Goal: Task Accomplishment & Management: Manage account settings

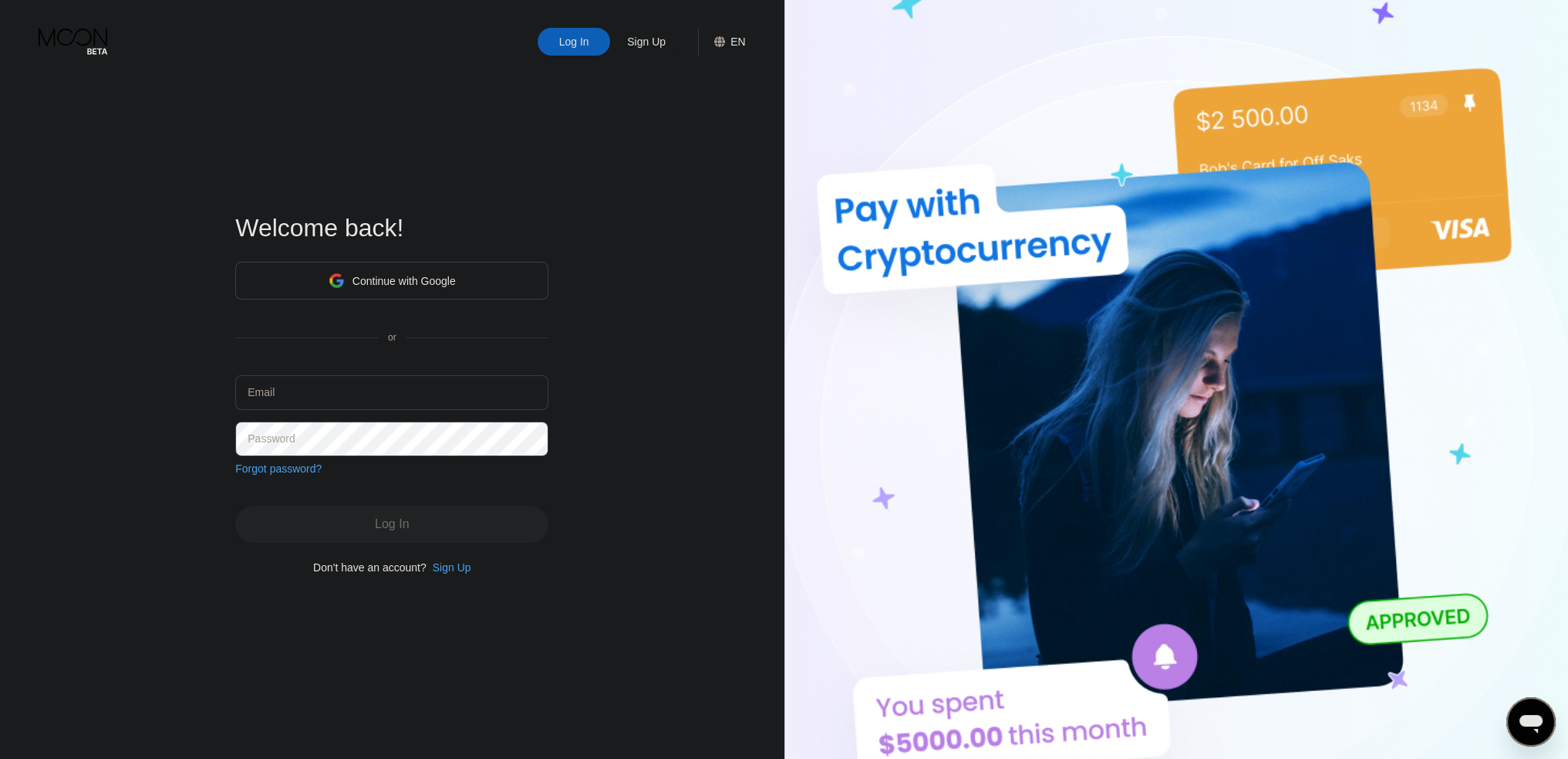
type input "[EMAIL_ADDRESS][DOMAIN_NAME]"
click at [416, 528] on div "Log In" at bounding box center [392, 524] width 313 height 37
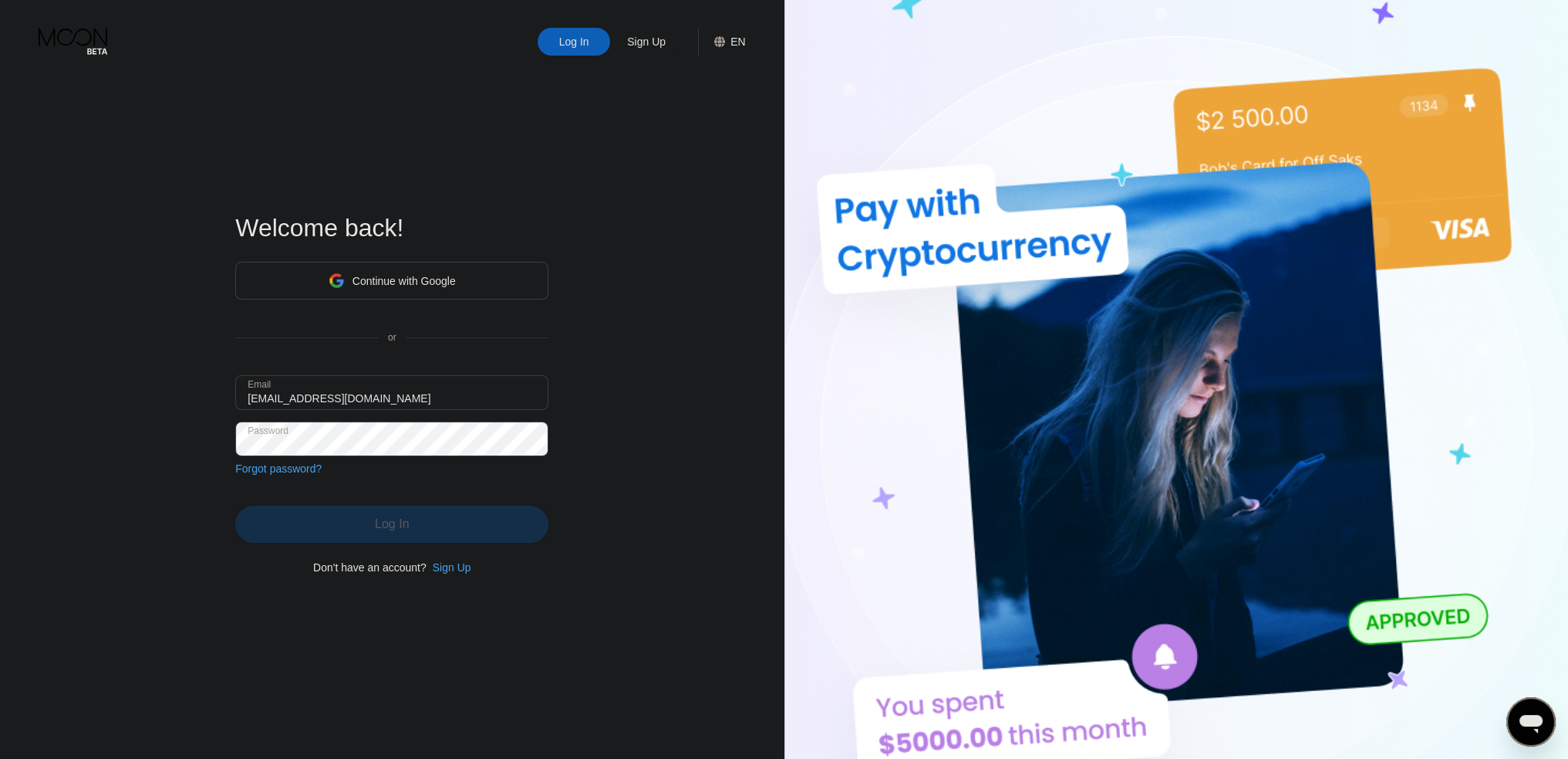
click at [418, 528] on div "Log In" at bounding box center [392, 524] width 313 height 37
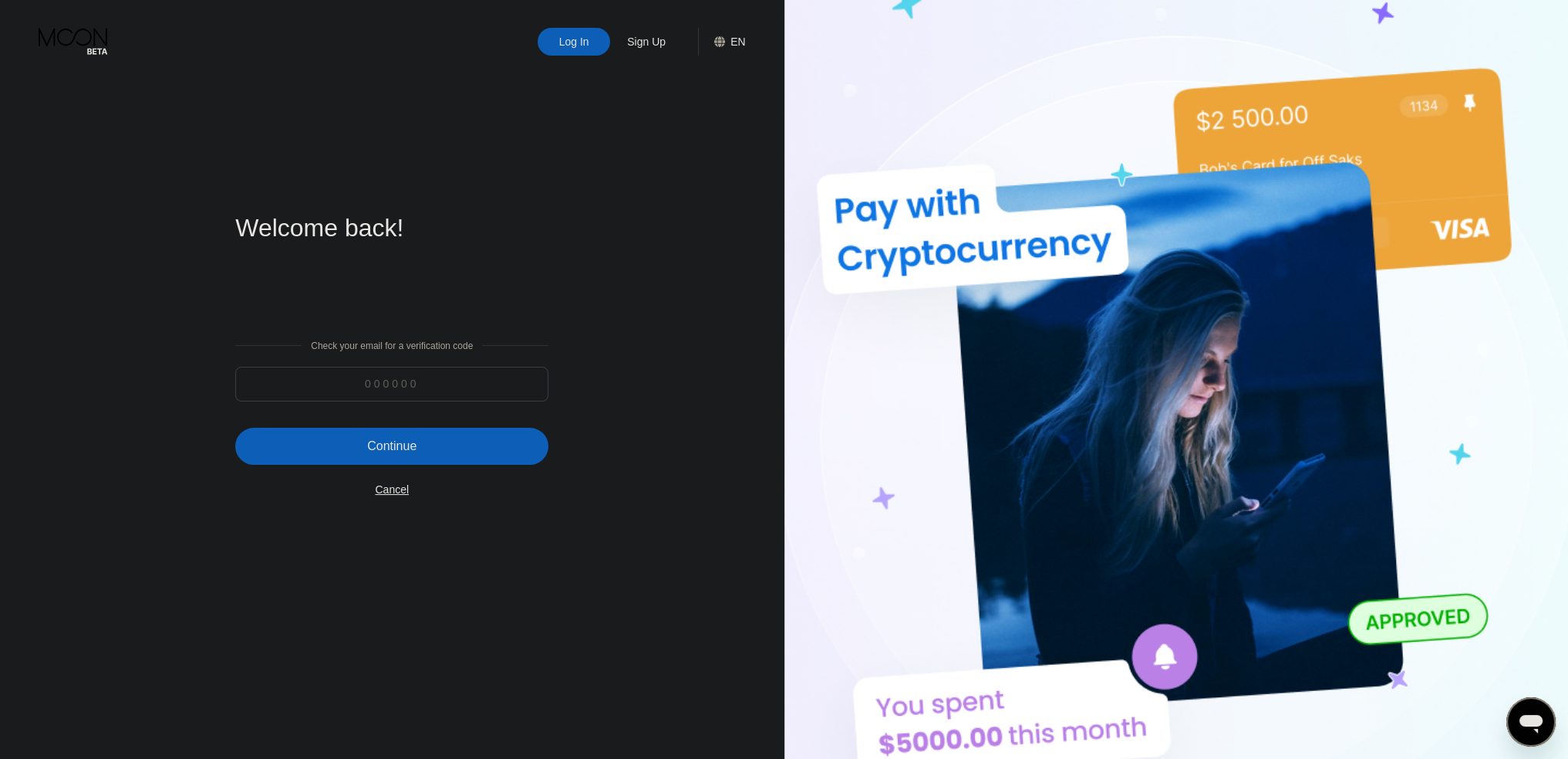
click at [427, 381] on input at bounding box center [392, 384] width 313 height 35
paste input "703730"
type input "703730"
click at [405, 446] on div "Continue" at bounding box center [392, 446] width 49 height 15
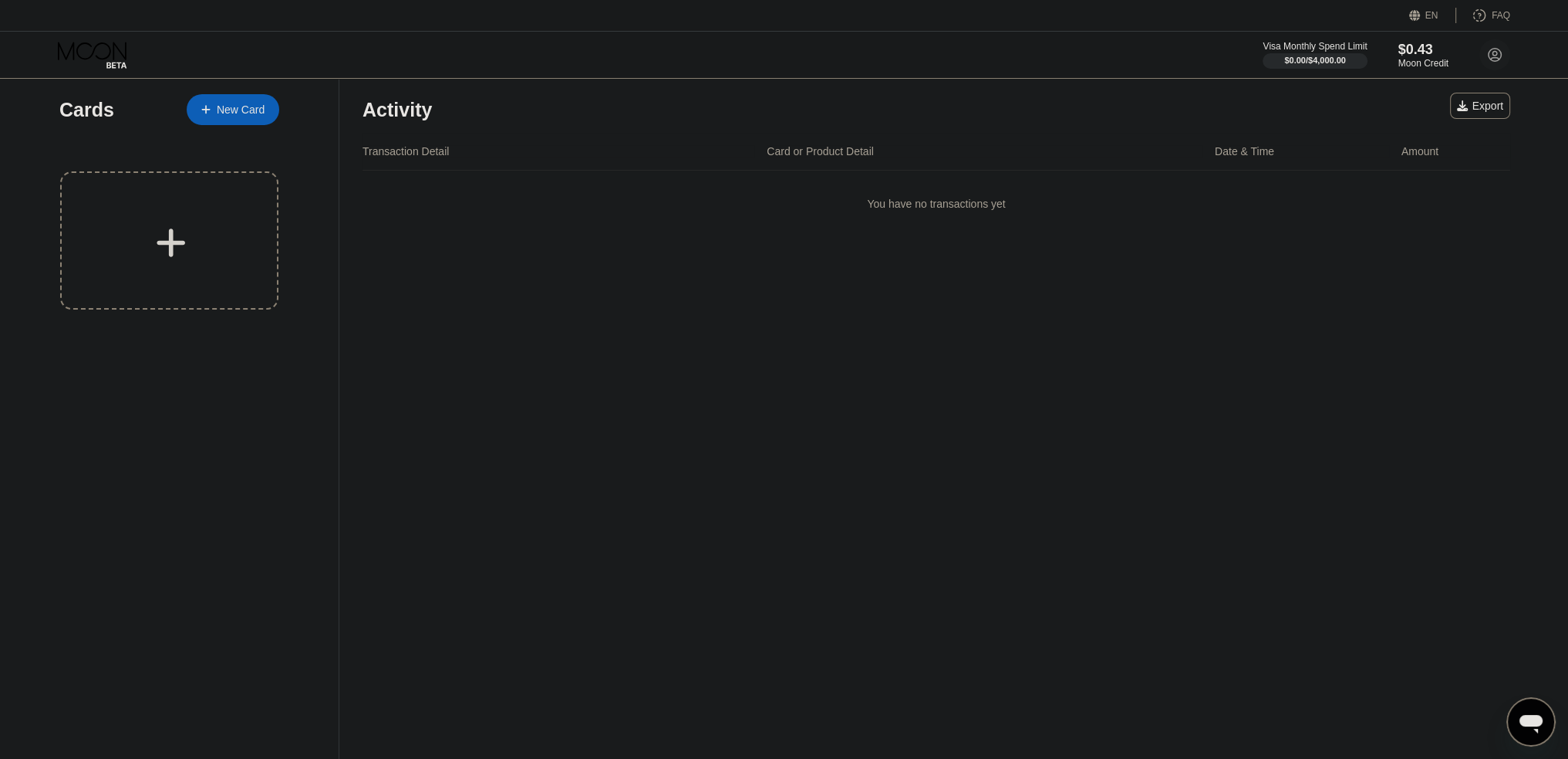
click at [222, 114] on div "New Card" at bounding box center [241, 110] width 48 height 14
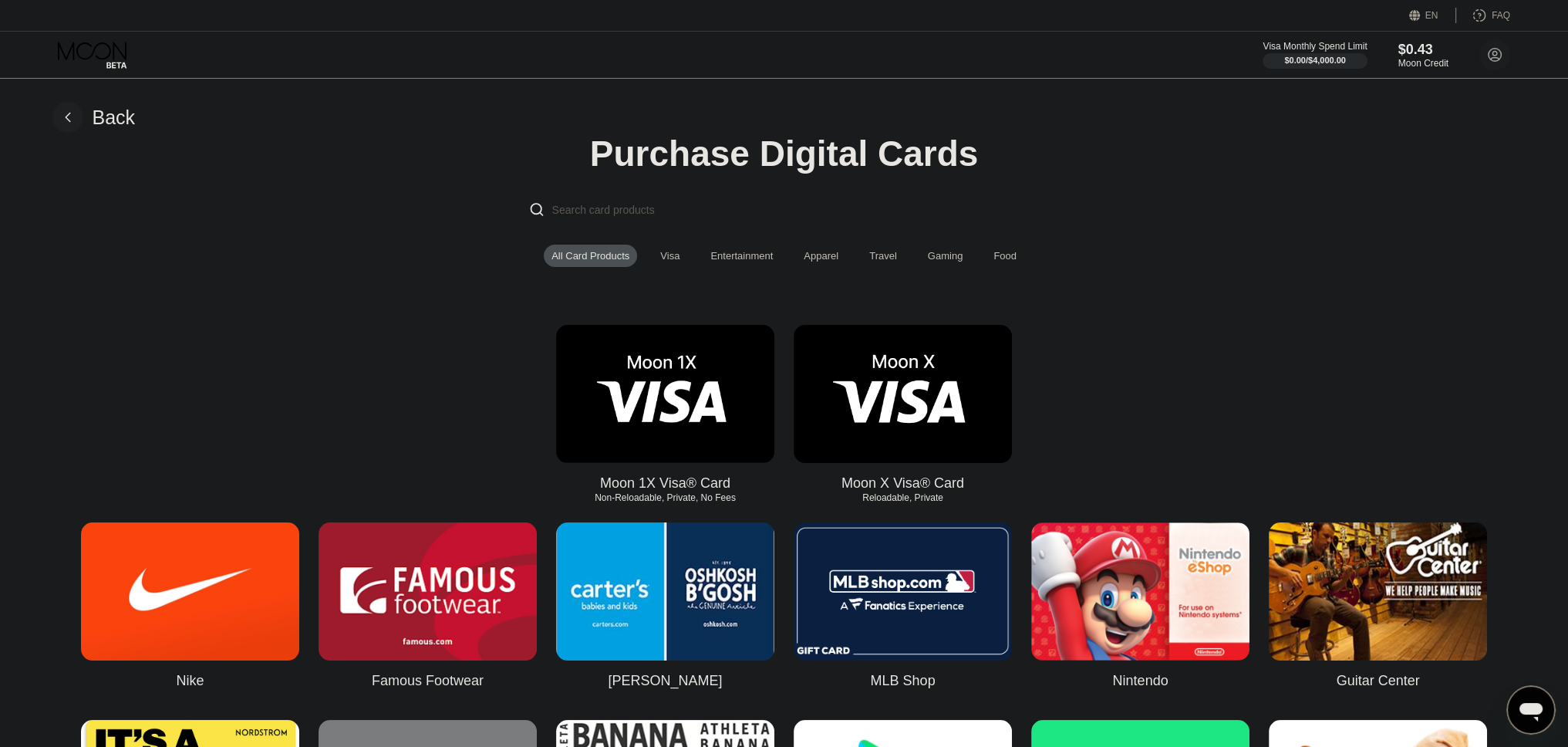
click at [662, 259] on div "Visa" at bounding box center [670, 256] width 19 height 12
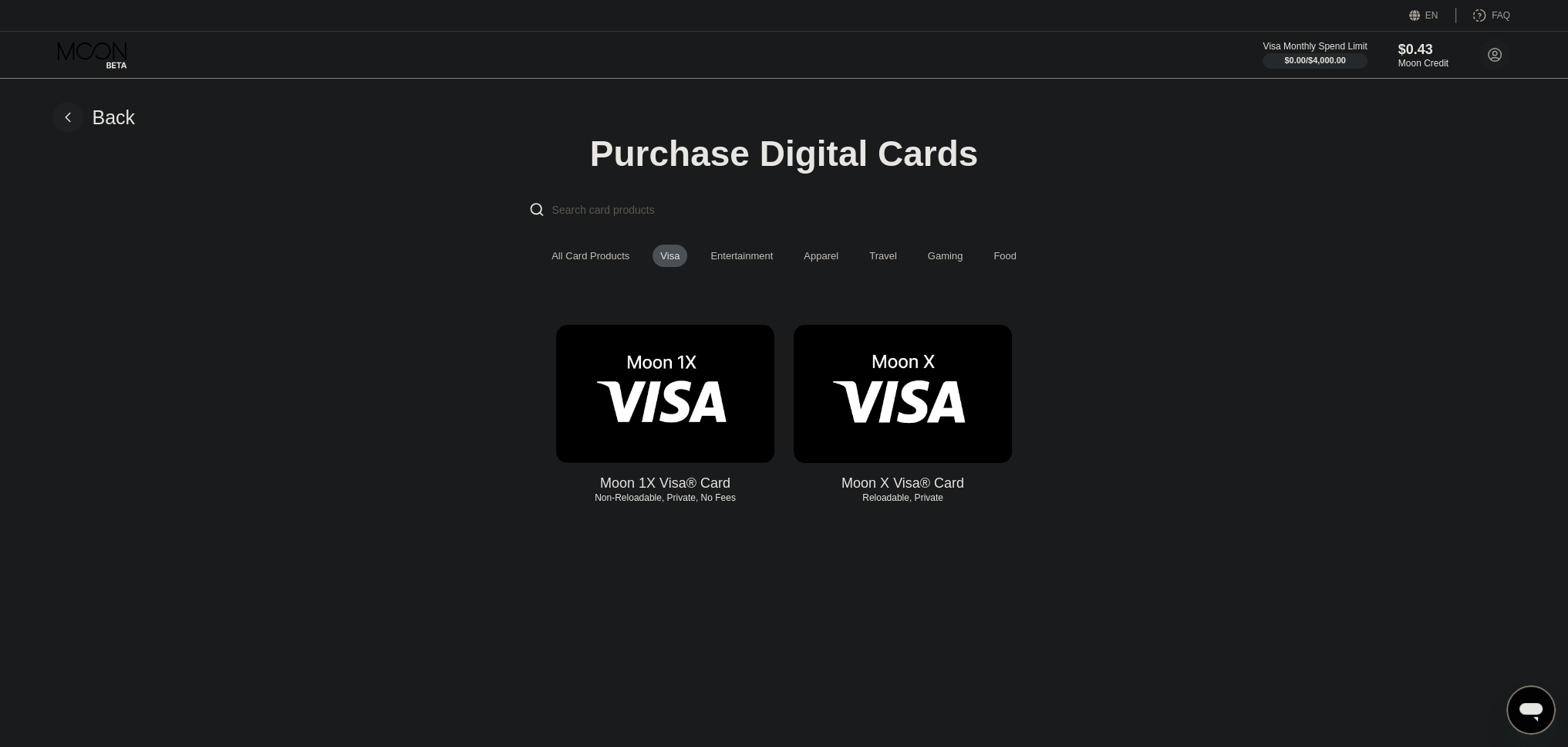
click at [732, 267] on div "Entertainment" at bounding box center [742, 255] width 78 height 22
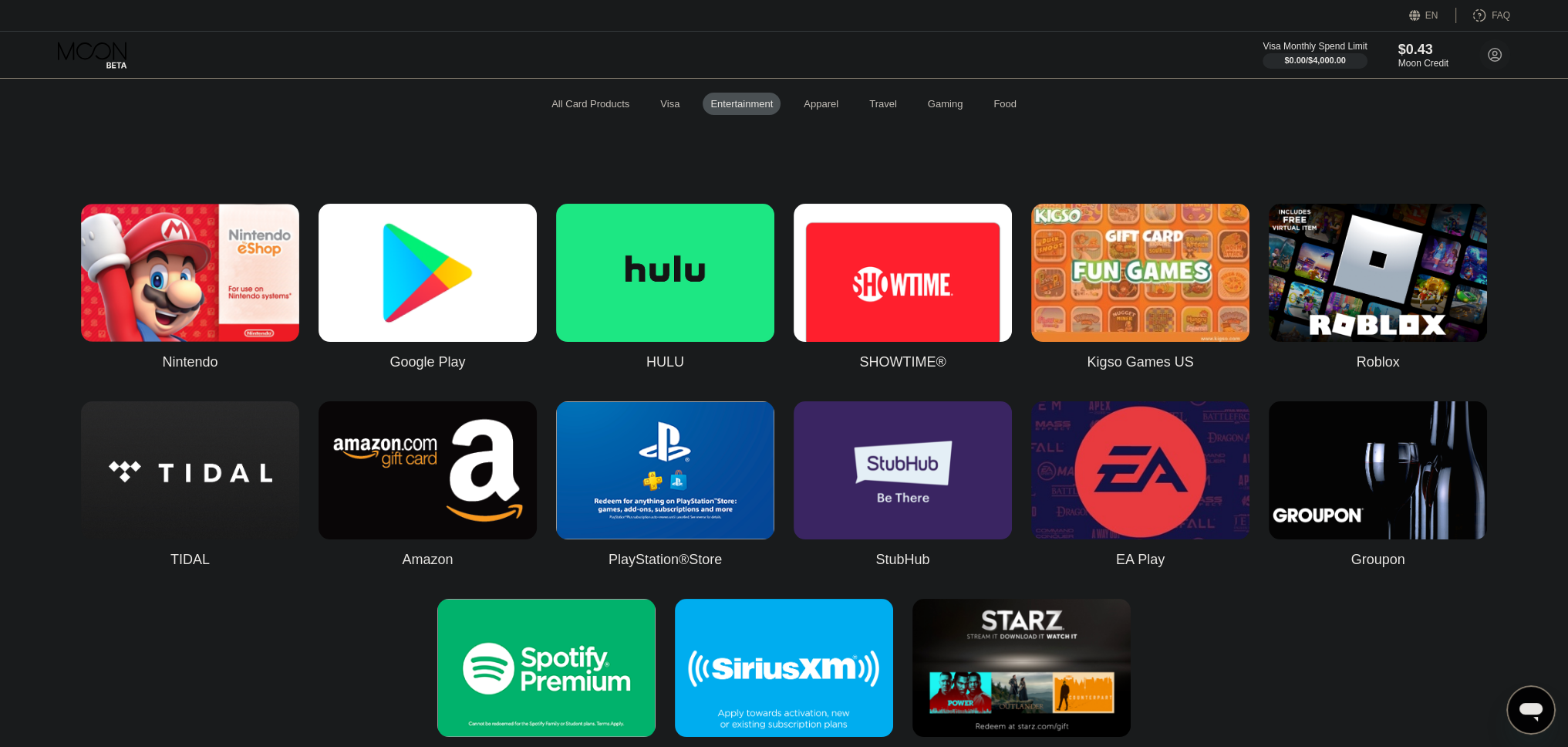
scroll to position [232, 0]
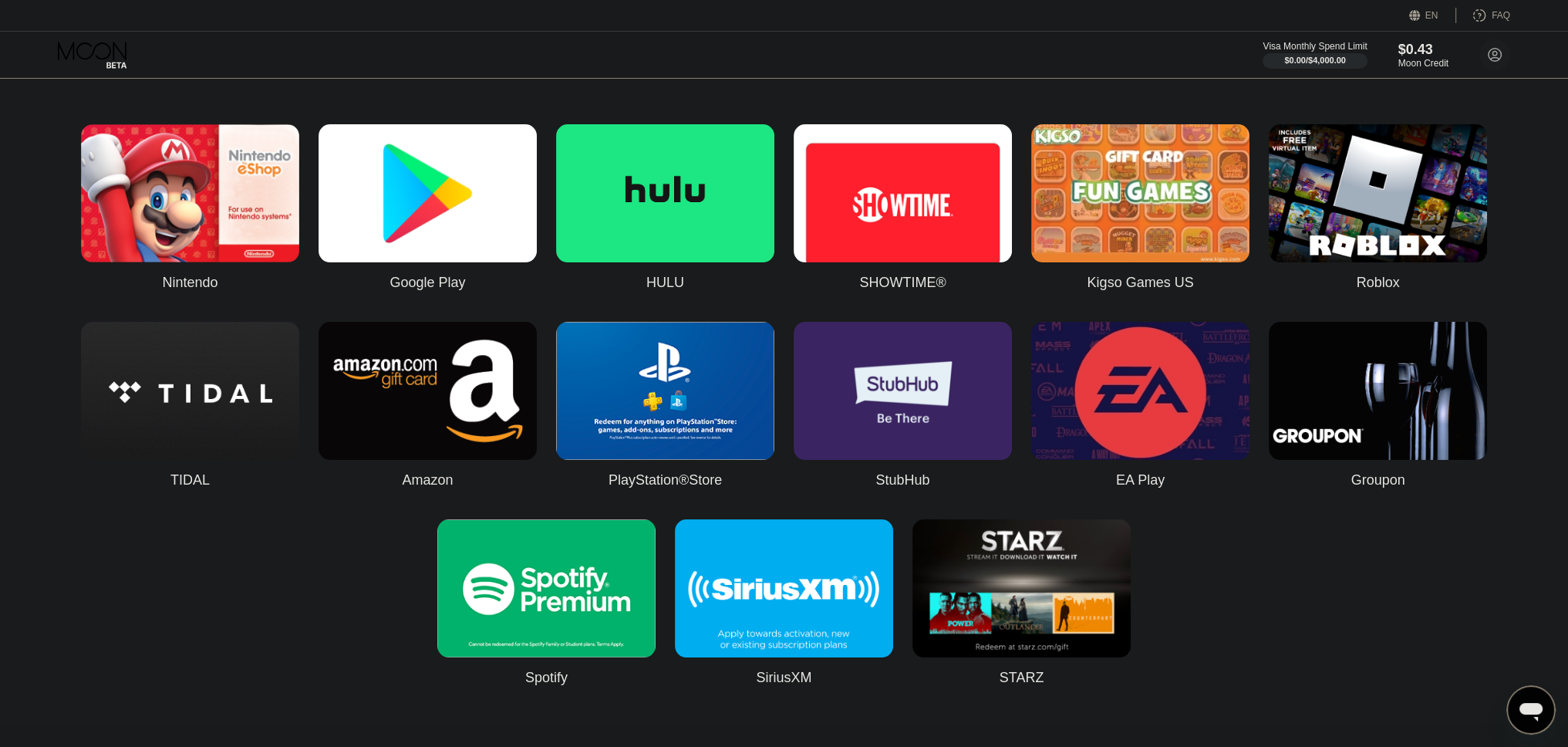
click at [777, 627] on img at bounding box center [784, 588] width 218 height 138
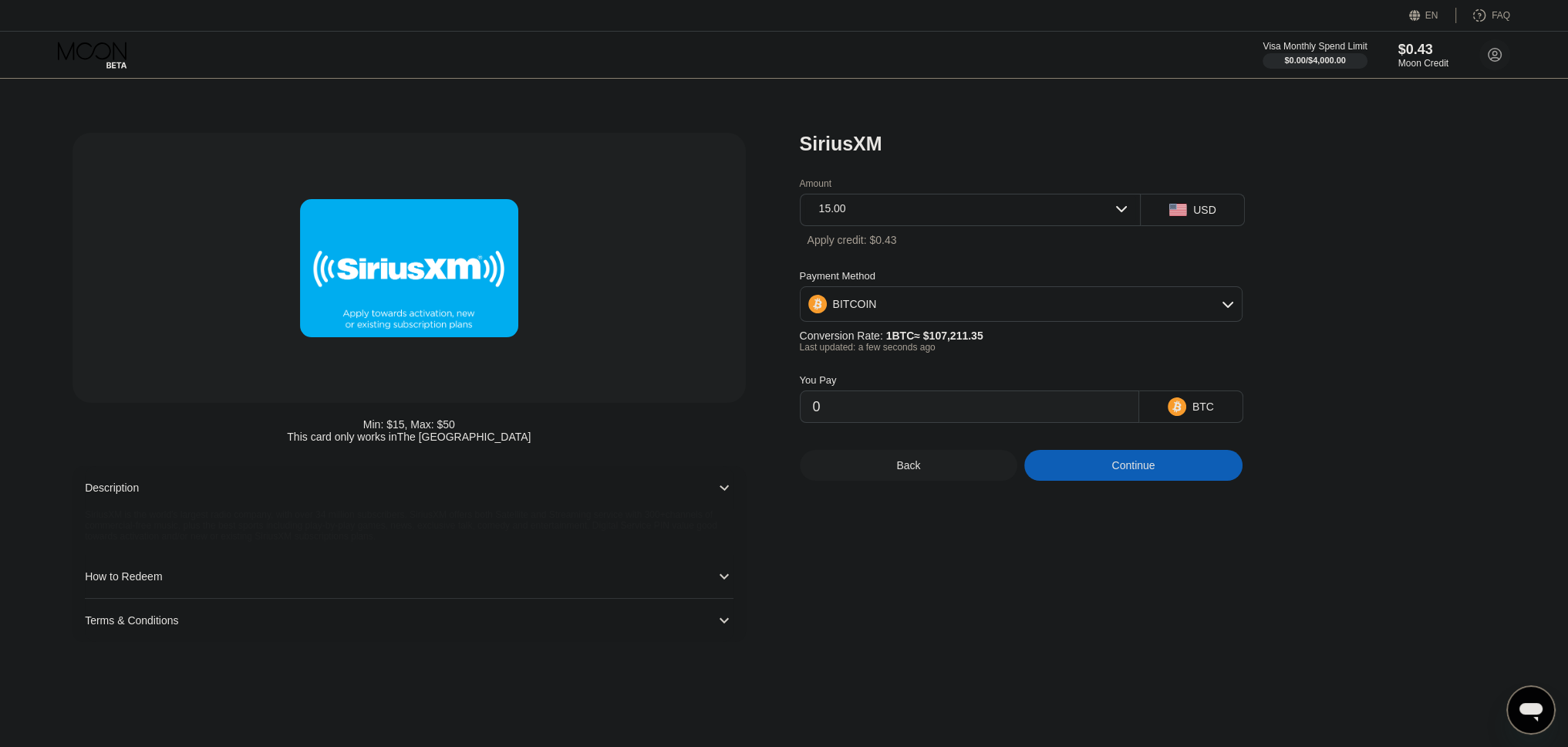
type input "0.00013992"
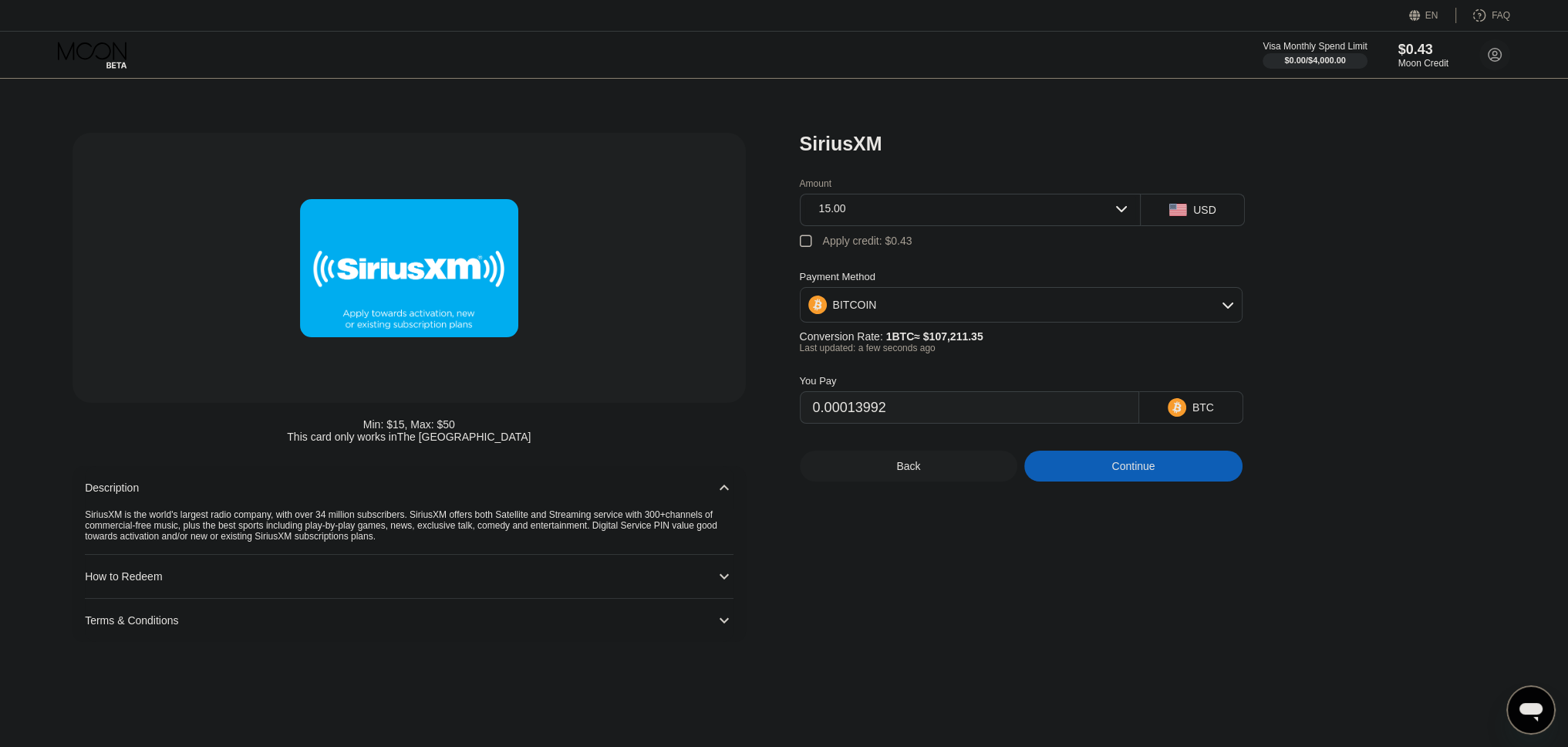
click at [105, 51] on icon at bounding box center [93, 55] width 72 height 27
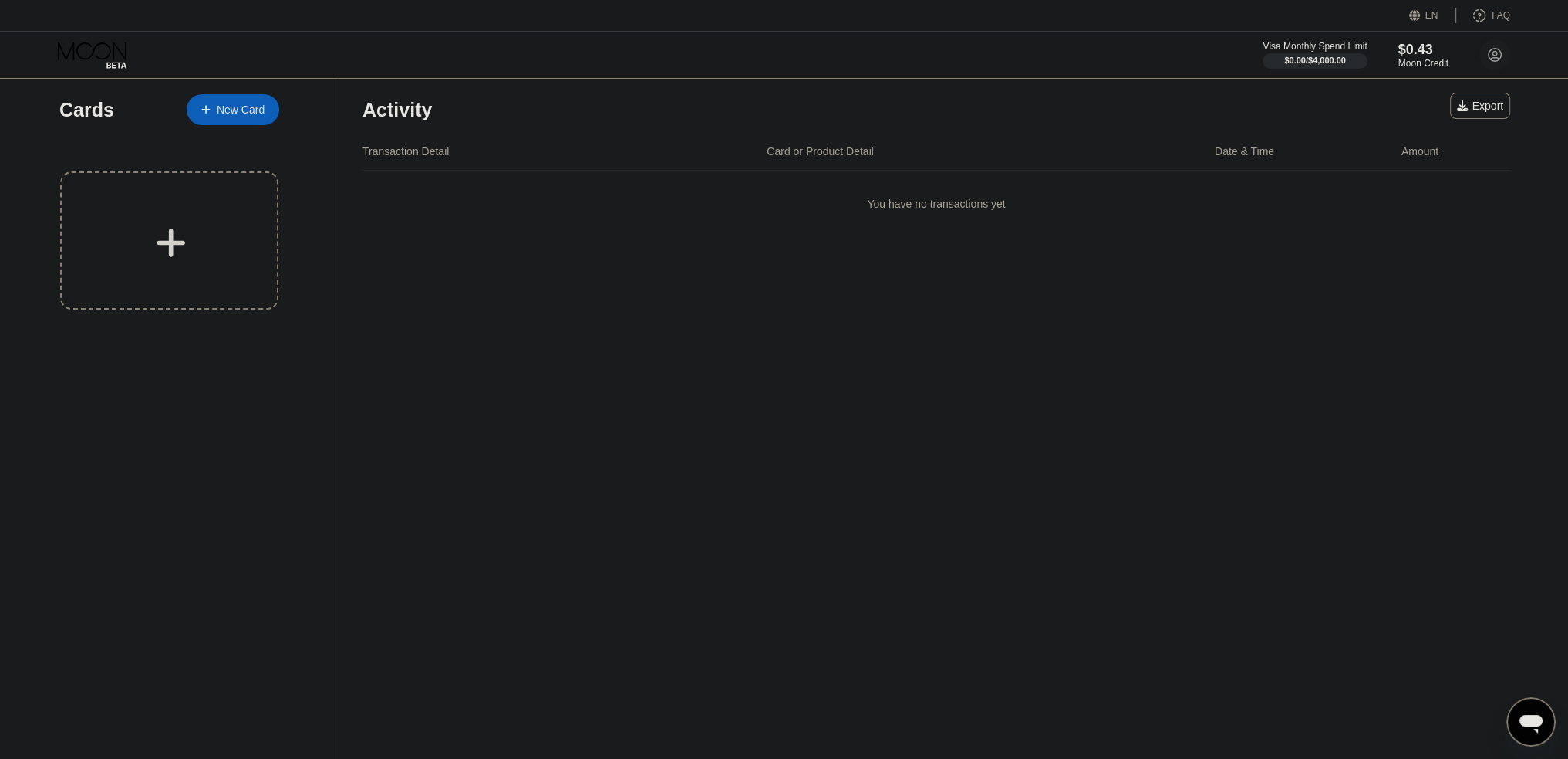
click at [95, 57] on icon at bounding box center [93, 55] width 72 height 27
click at [269, 104] on div "New Card" at bounding box center [233, 109] width 93 height 31
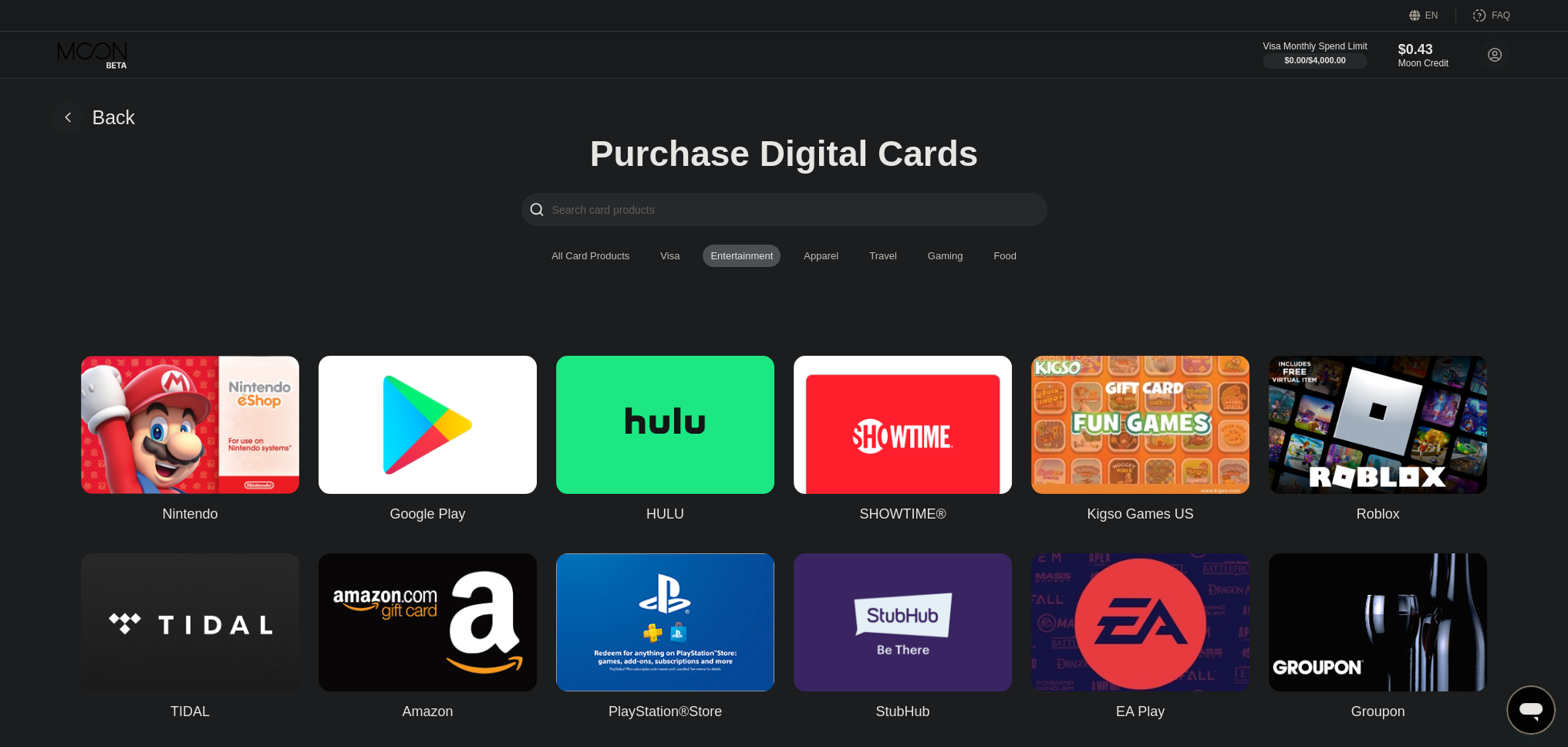
click at [821, 260] on div "Apparel" at bounding box center [821, 256] width 35 height 12
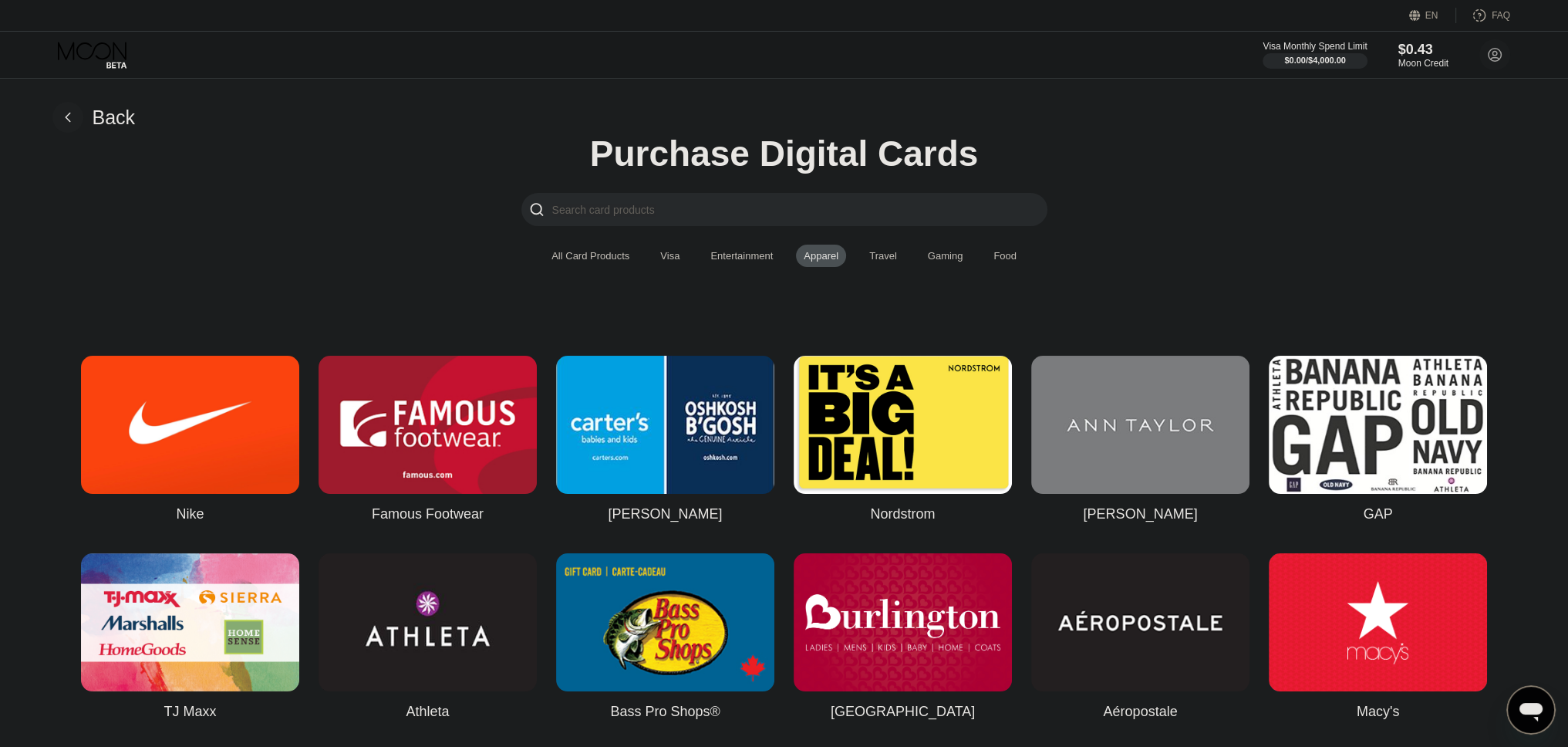
click at [912, 266] on div "All Card Products Visa Entertainment Apparel Travel Gaming Food" at bounding box center [784, 255] width 481 height 22
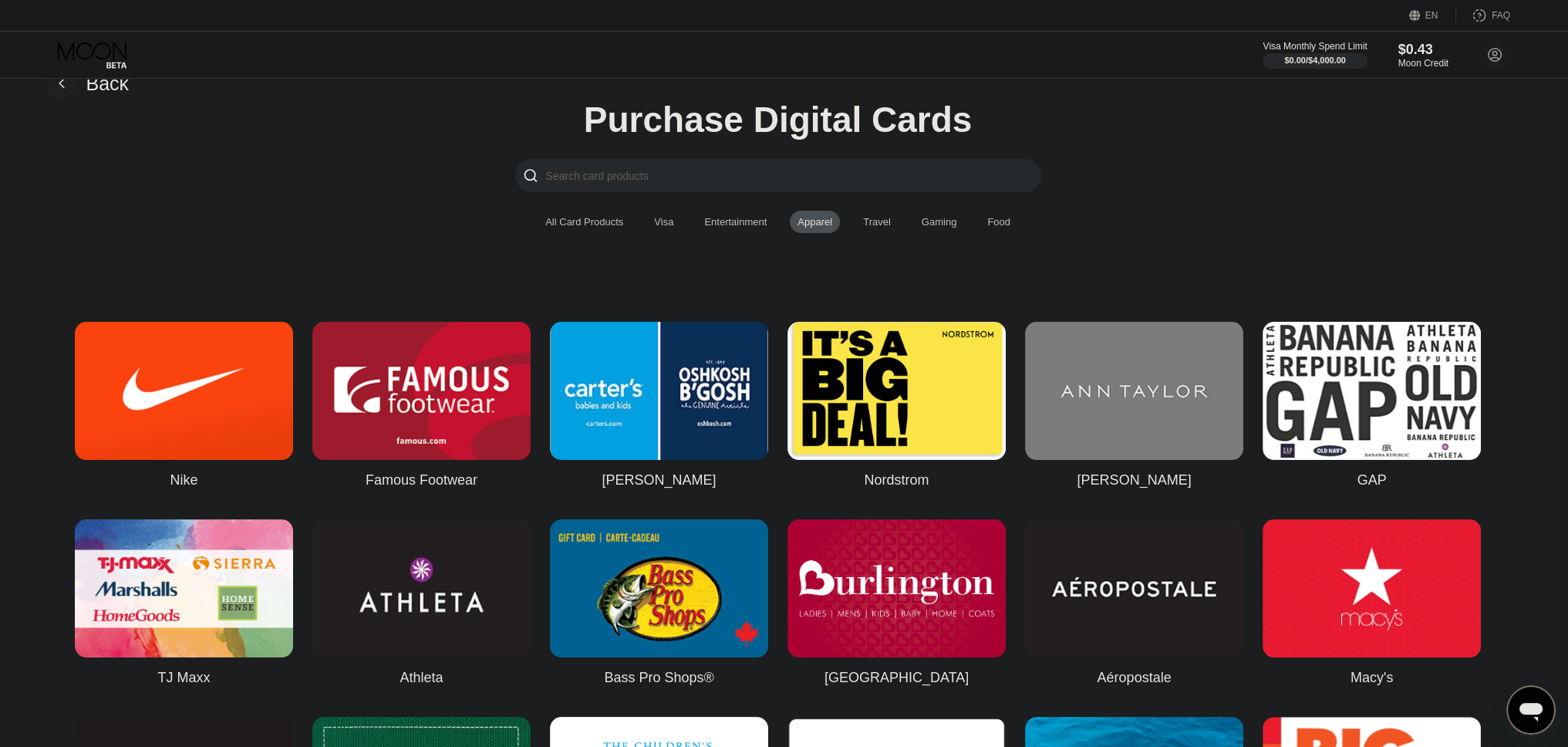
scroll to position [0, 6]
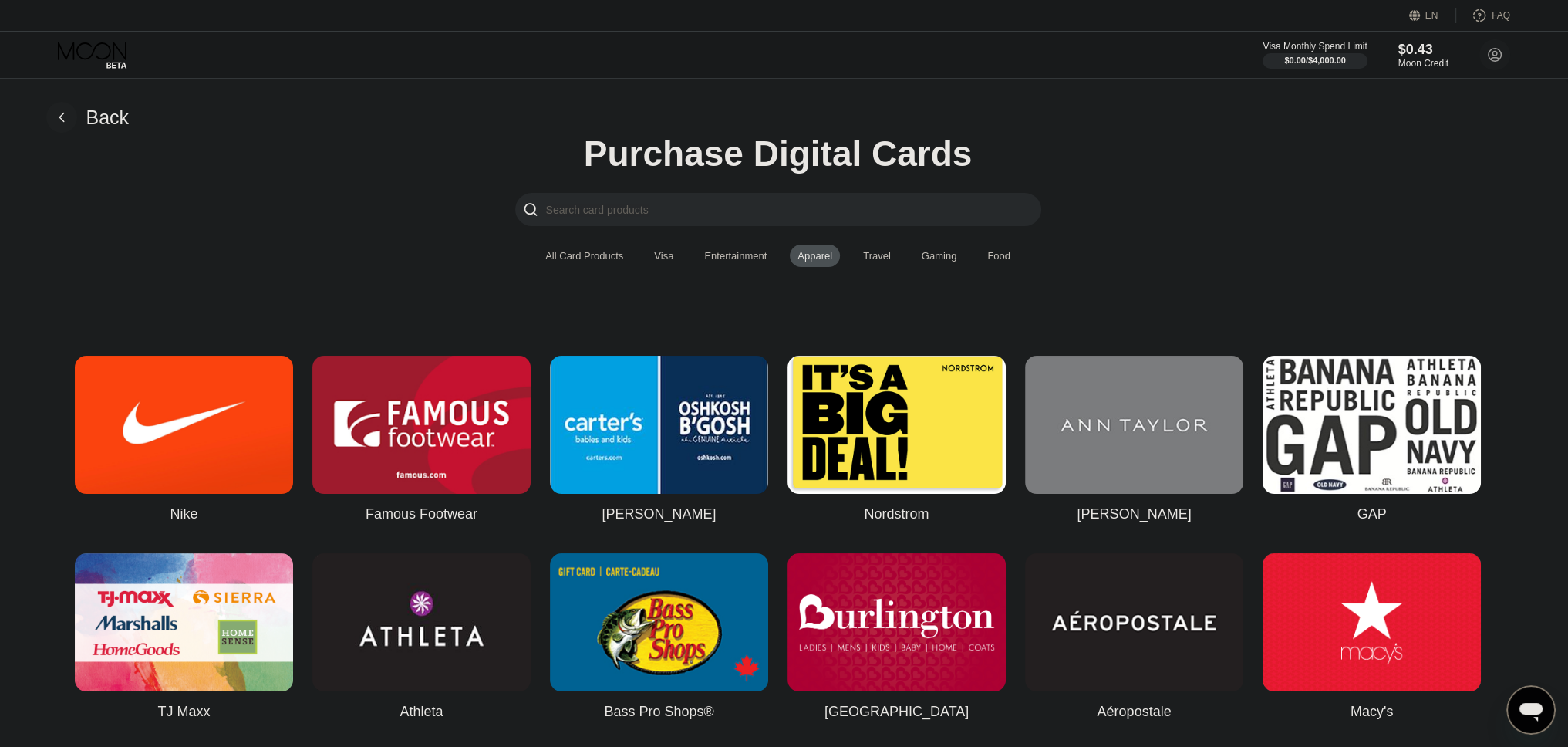
click at [879, 262] on div "Travel" at bounding box center [877, 256] width 28 height 12
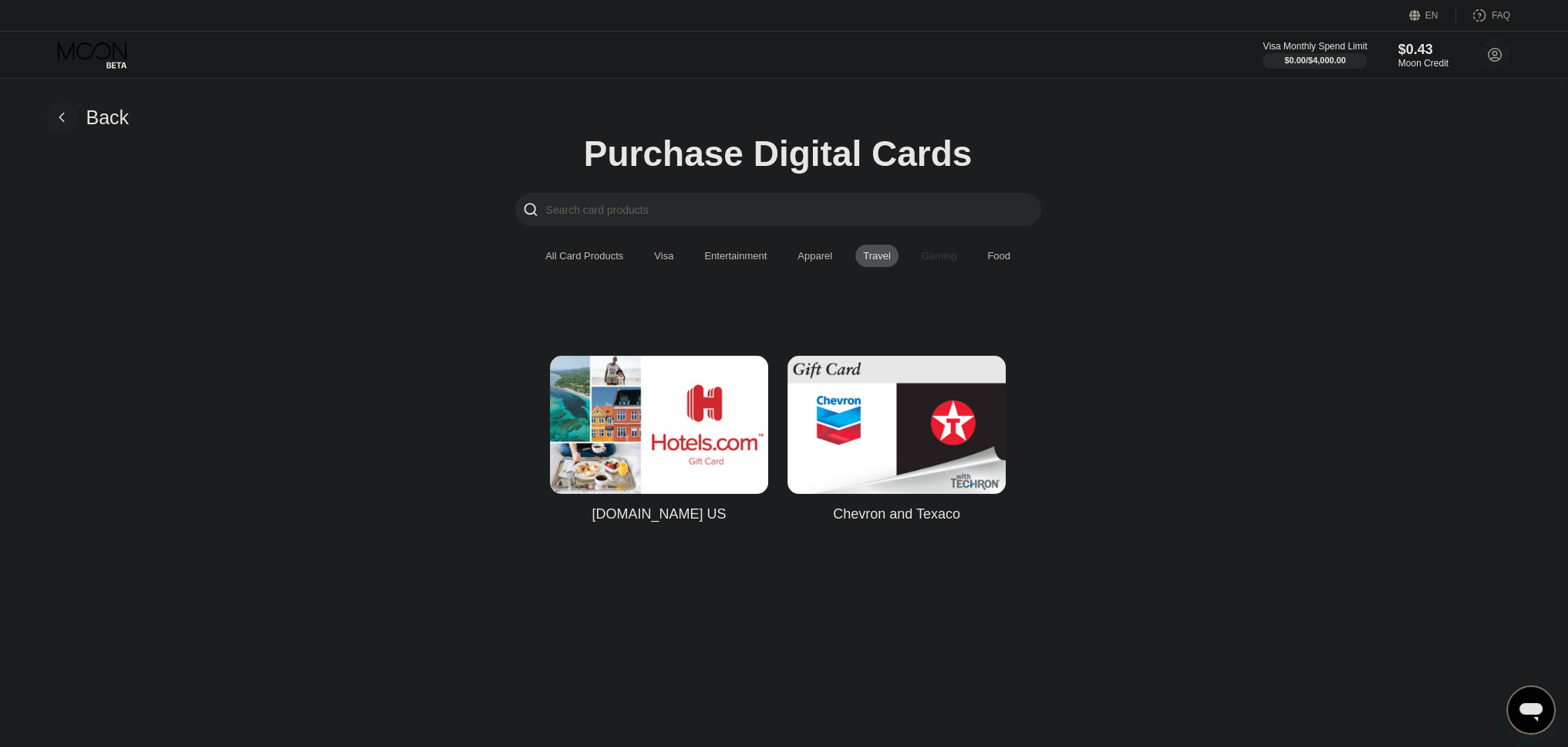
click at [922, 262] on div "Gaming" at bounding box center [939, 256] width 35 height 12
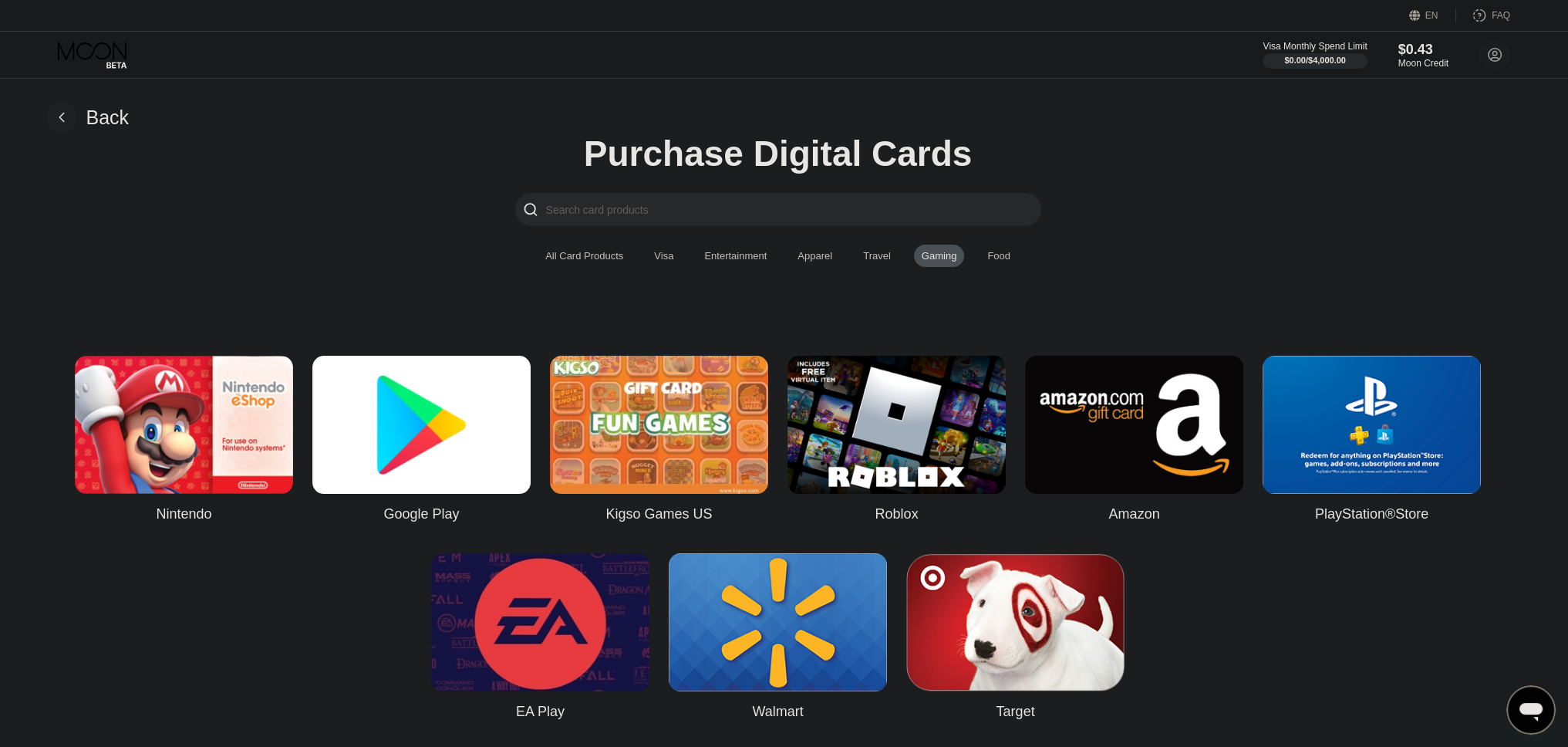
click at [991, 267] on div "Food" at bounding box center [999, 255] width 39 height 22
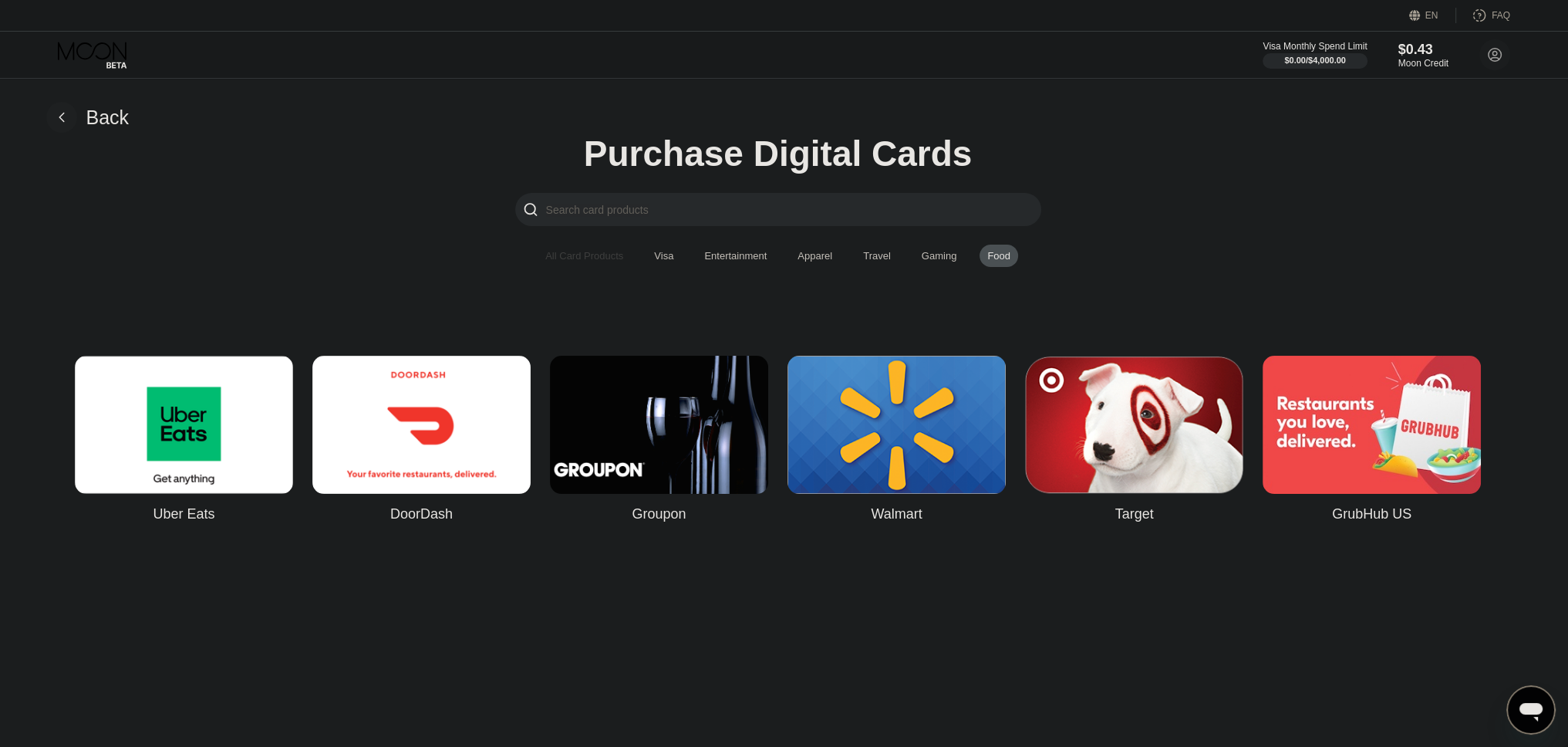
click at [555, 254] on div "All Card Products" at bounding box center [585, 256] width 78 height 12
